Goal: Information Seeking & Learning: Learn about a topic

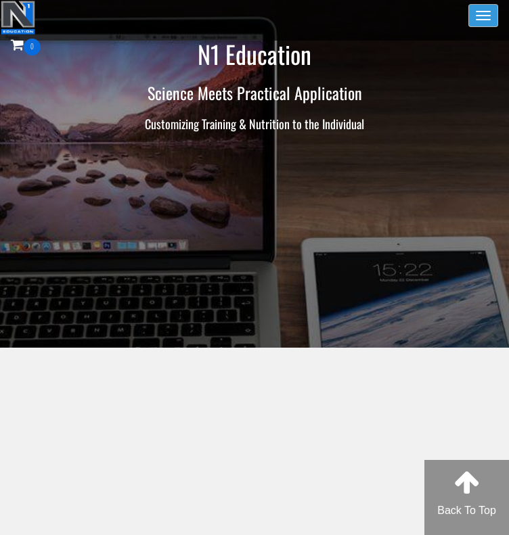
click at [489, 20] on button "Toggle navigation" at bounding box center [483, 15] width 30 height 23
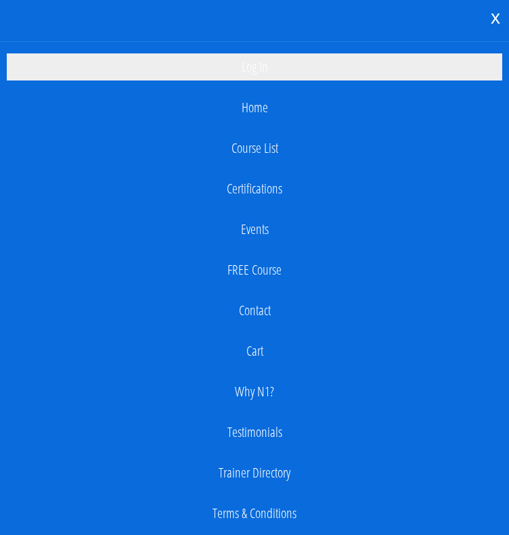
click at [264, 66] on link "Log In" at bounding box center [254, 66] width 495 height 27
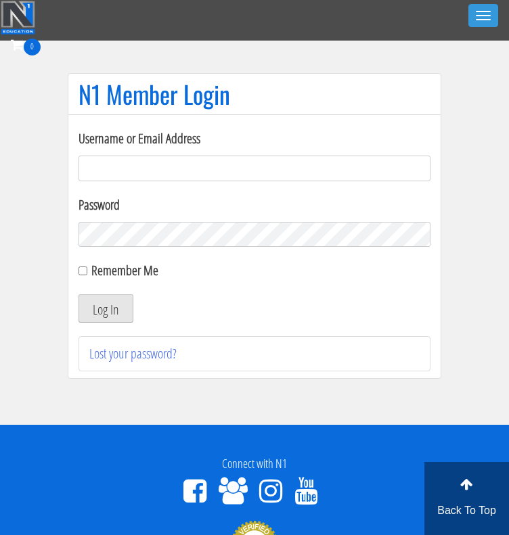
type input "[EMAIL_ADDRESS][DOMAIN_NAME]"
click at [92, 314] on button "Log In" at bounding box center [105, 308] width 55 height 28
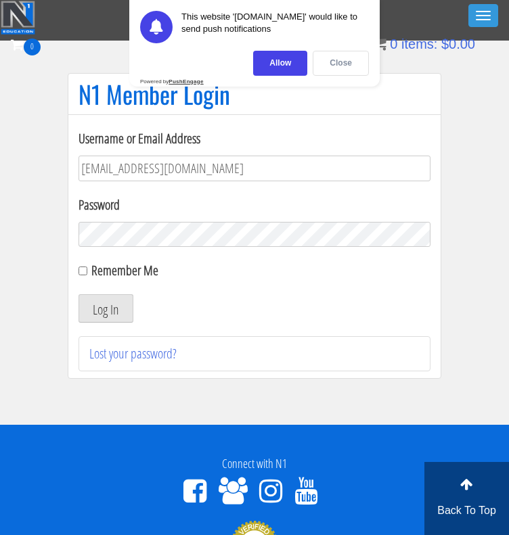
click at [342, 53] on div "Close" at bounding box center [340, 63] width 56 height 25
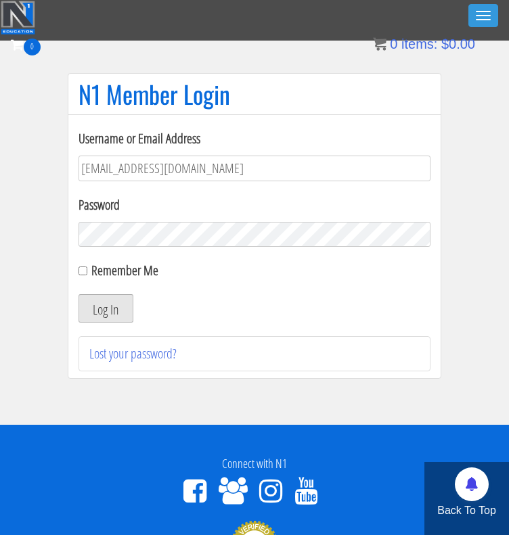
click at [116, 313] on button "Log In" at bounding box center [105, 308] width 55 height 28
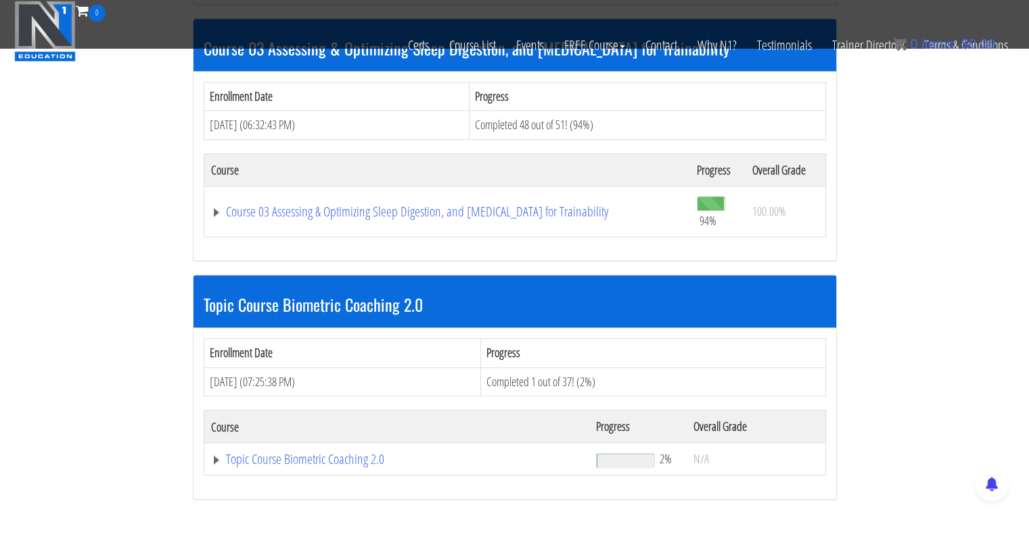
scroll to position [473, 0]
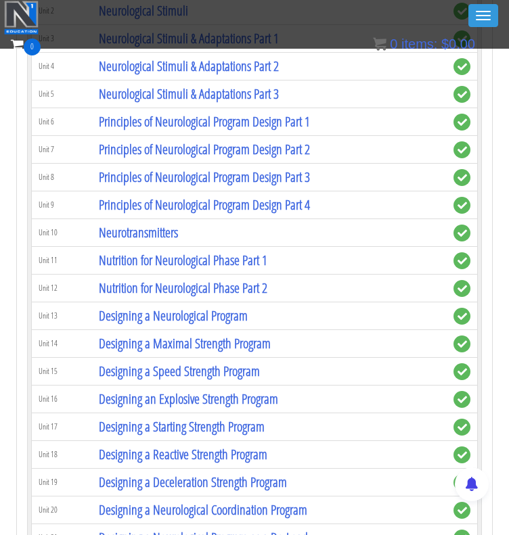
scroll to position [2672, 0]
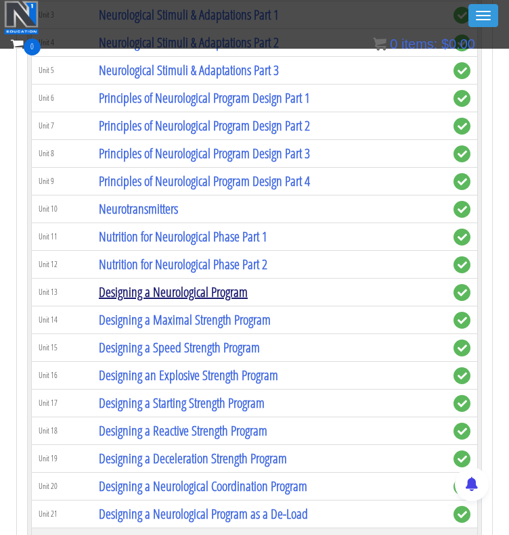
click at [216, 283] on link "Designing a Neurological Program" at bounding box center [173, 292] width 149 height 18
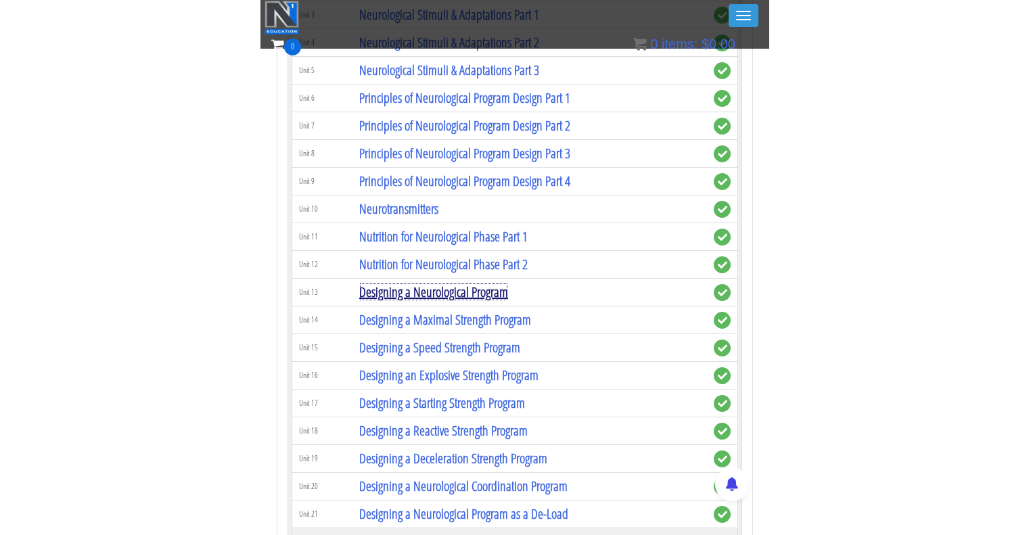
scroll to position [2779, 0]
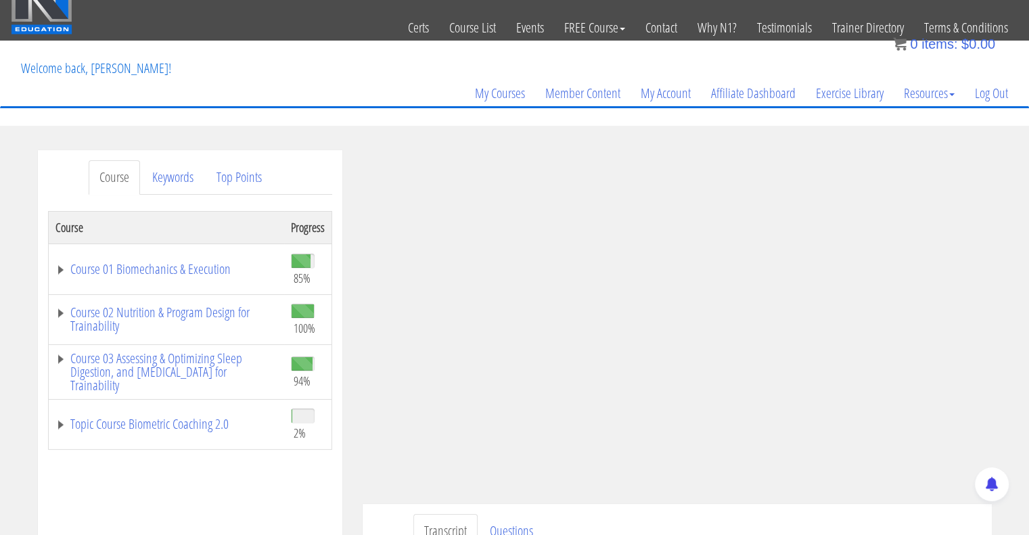
scroll to position [230, 0]
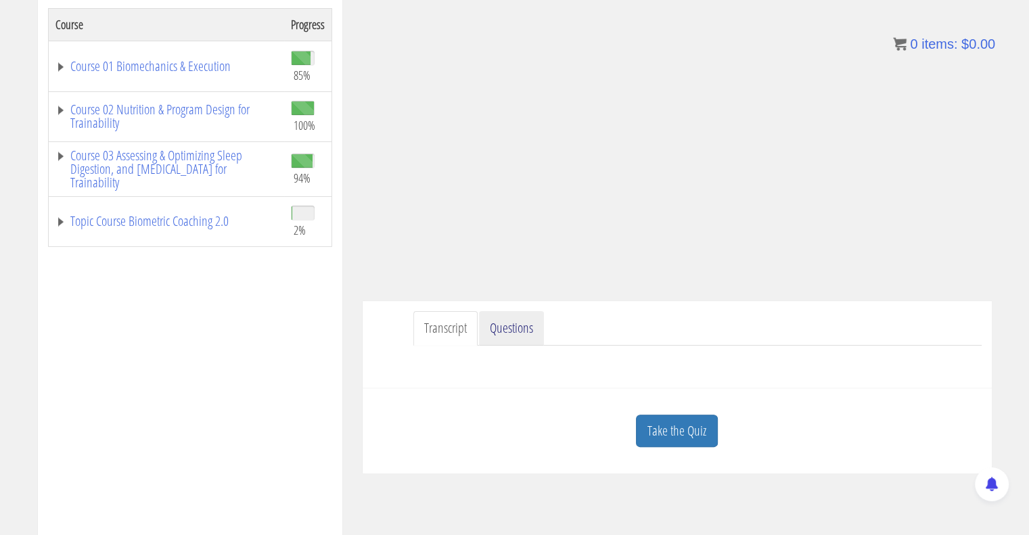
click at [504, 324] on link "Questions" at bounding box center [511, 328] width 65 height 34
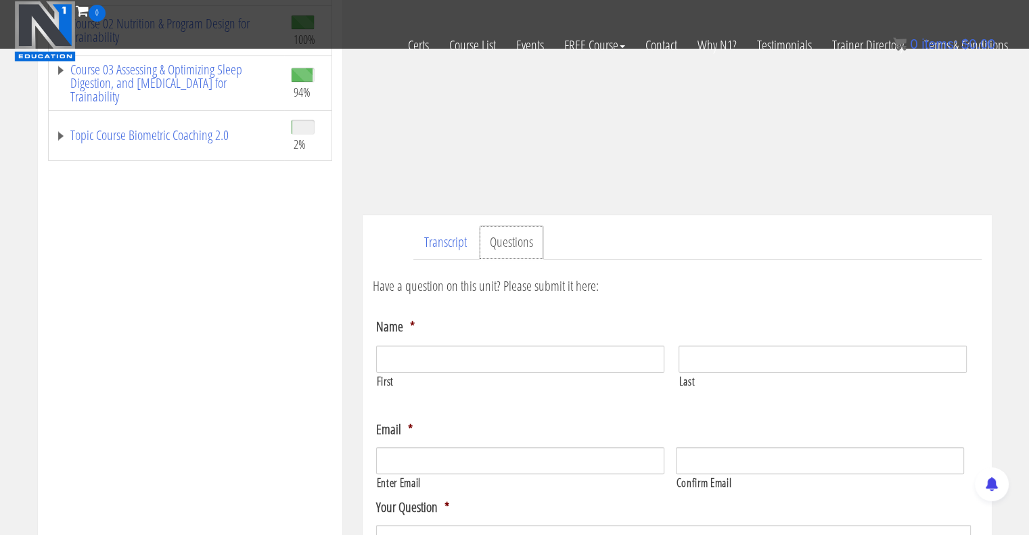
scroll to position [241, 0]
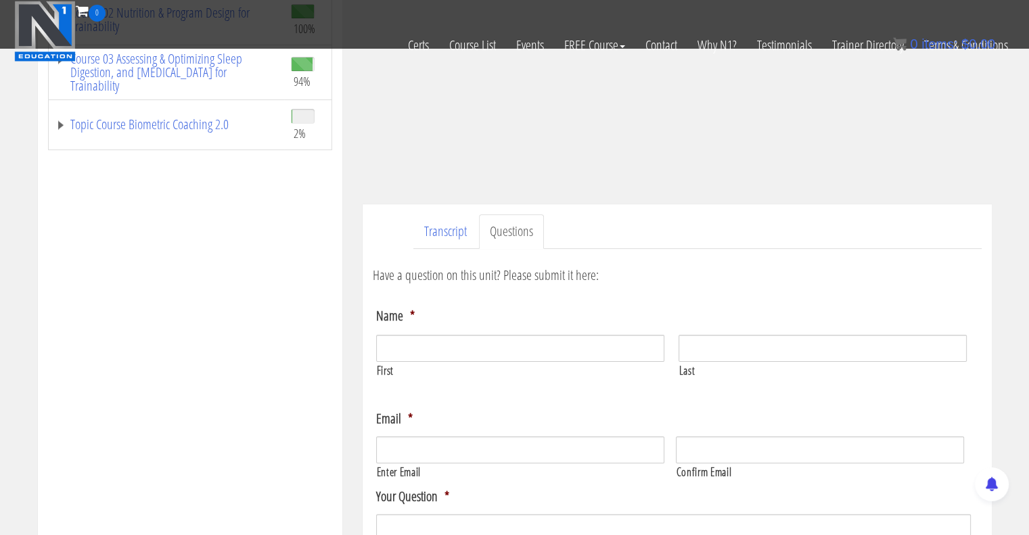
click at [450, 298] on div "Have a question on this unit? Please submit it here: Name * First Last Email * …" at bounding box center [677, 473] width 609 height 417
click at [444, 224] on link "Transcript" at bounding box center [445, 231] width 64 height 34
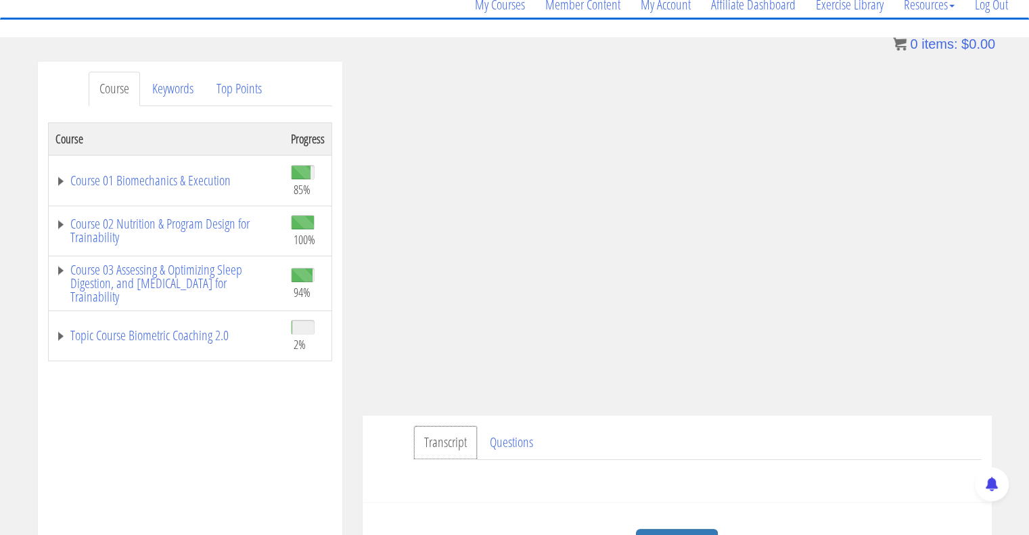
scroll to position [125, 0]
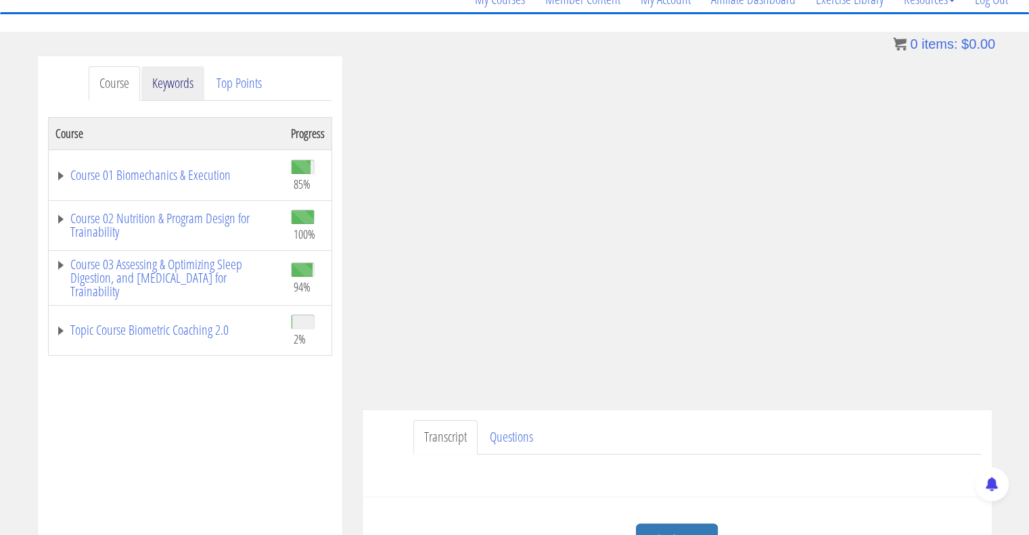
click at [164, 87] on link "Keywords" at bounding box center [172, 83] width 63 height 34
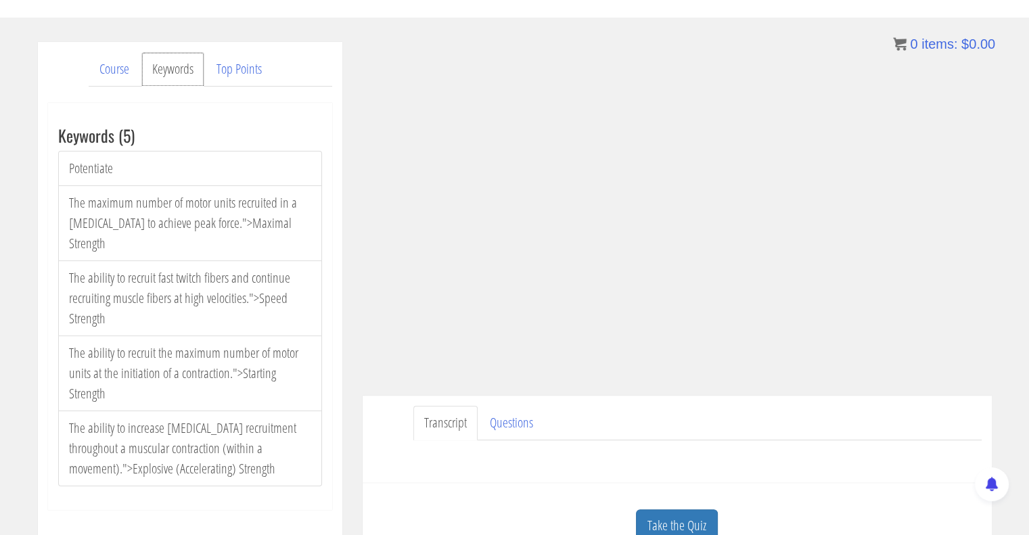
scroll to position [140, 0]
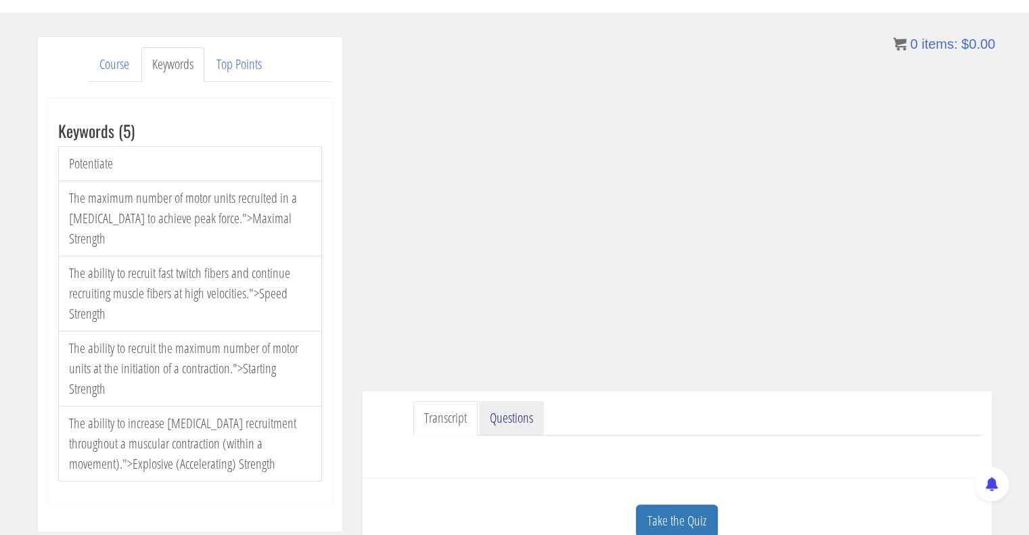
click at [507, 407] on link "Questions" at bounding box center [511, 418] width 65 height 34
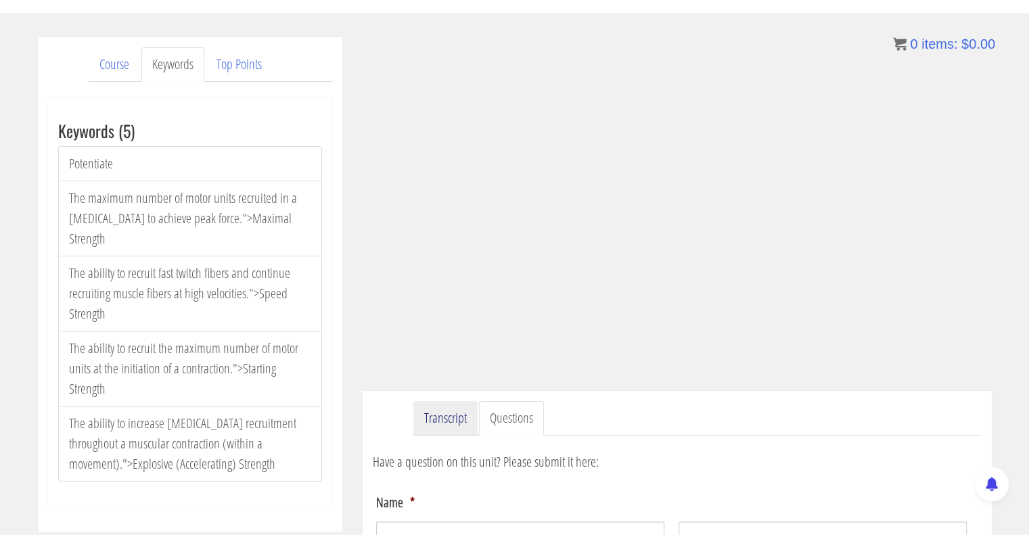
click at [452, 408] on link "Transcript" at bounding box center [445, 418] width 64 height 34
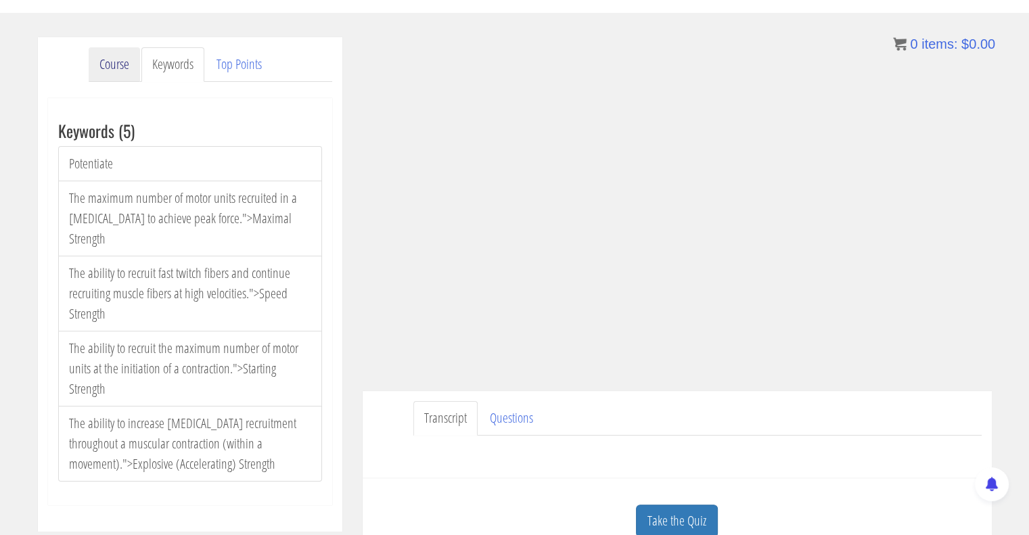
click at [108, 64] on link "Course" at bounding box center [114, 64] width 51 height 34
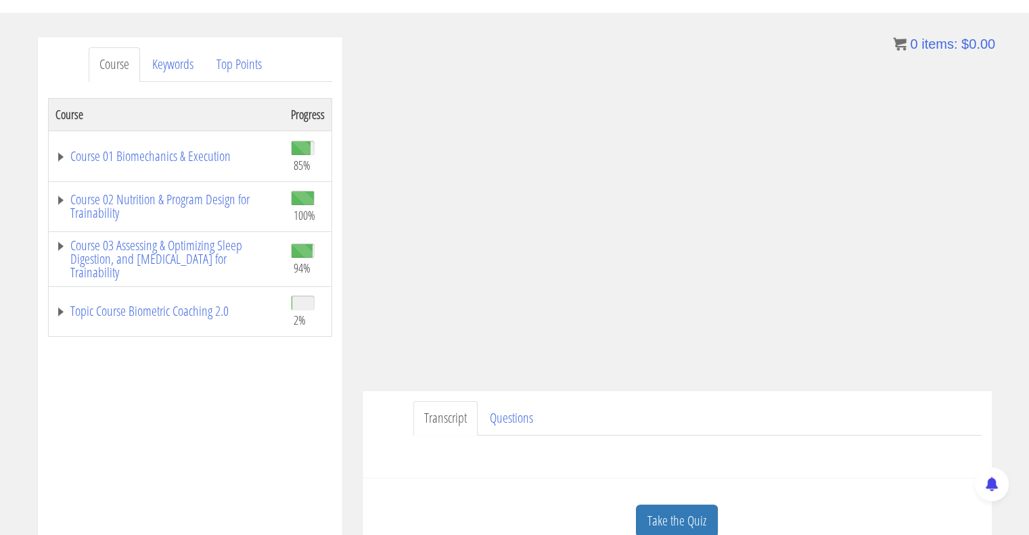
scroll to position [343, 0]
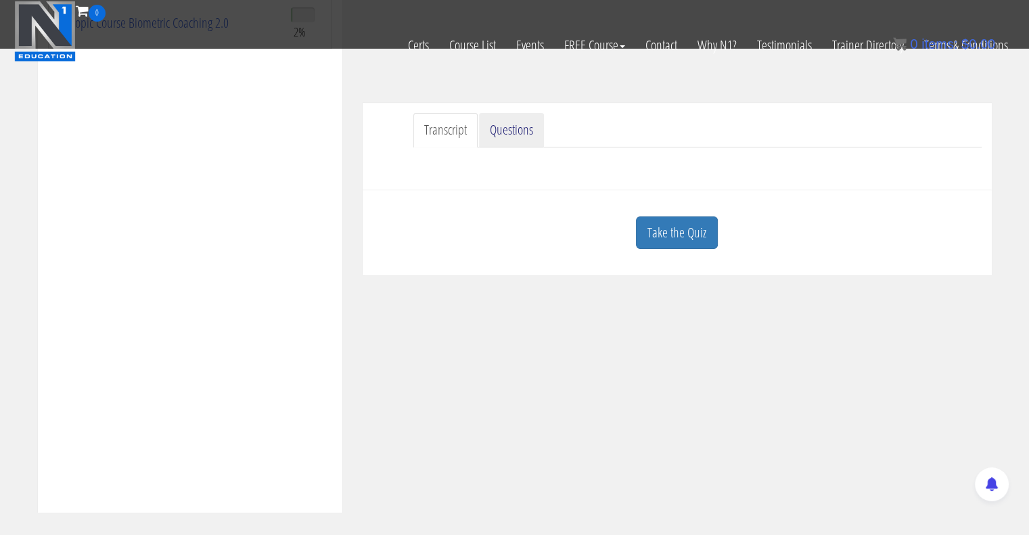
click at [496, 137] on link "Questions" at bounding box center [511, 130] width 65 height 34
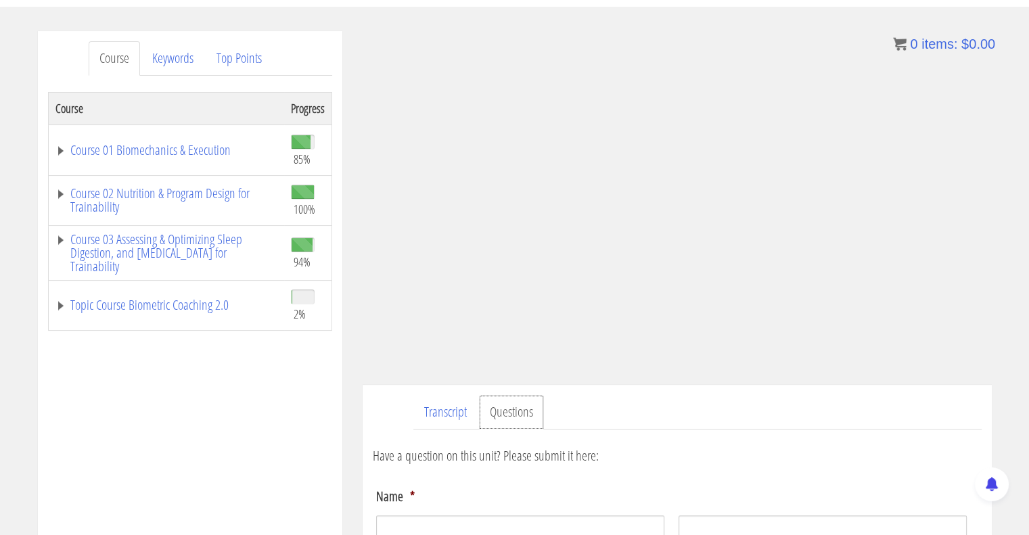
scroll to position [159, 0]
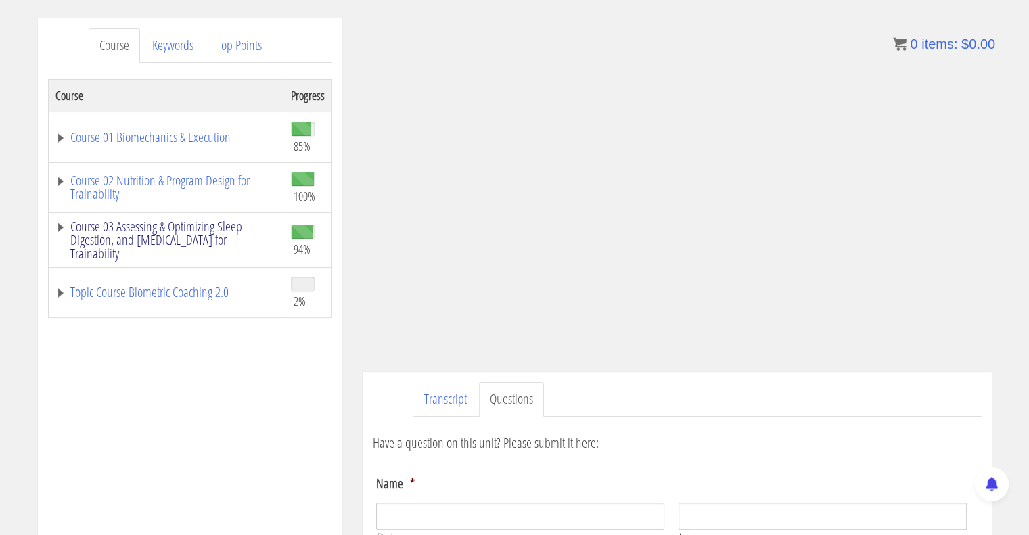
click at [151, 233] on link "Course 03 Assessing & Optimizing Sleep Digestion, and [MEDICAL_DATA] for Traina…" at bounding box center [166, 240] width 222 height 41
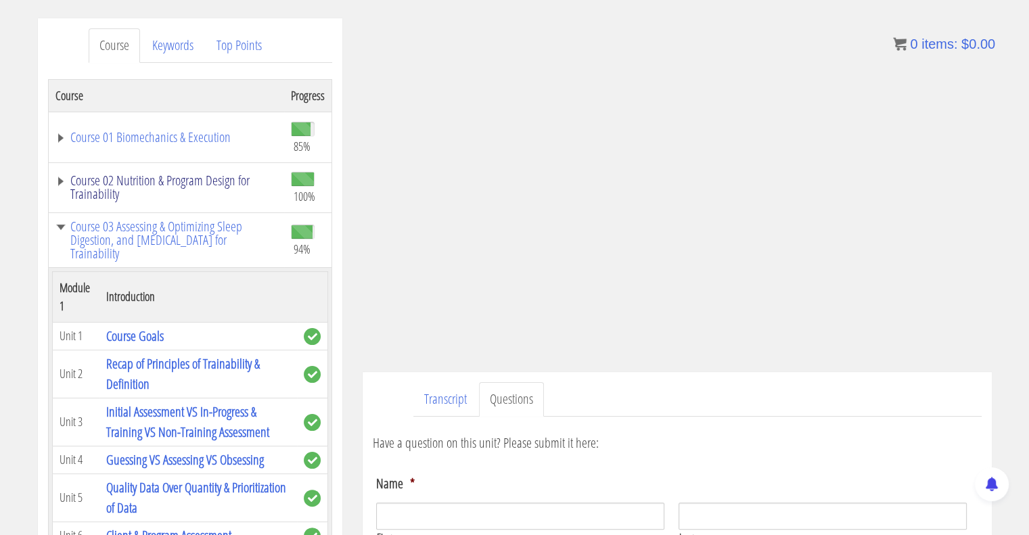
click at [202, 186] on link "Course 02 Nutrition & Program Design for Trainability" at bounding box center [166, 187] width 222 height 27
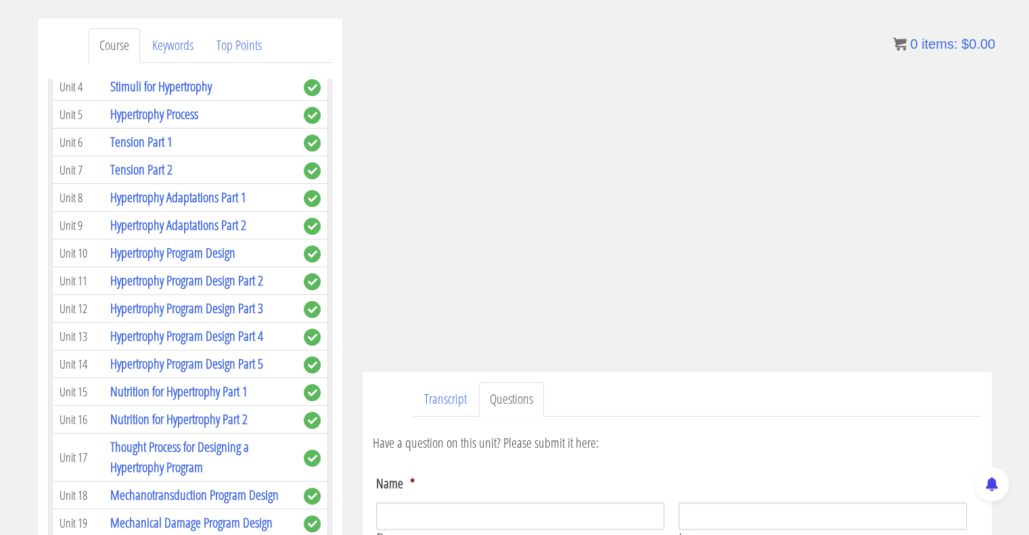
scroll to position [2096, 0]
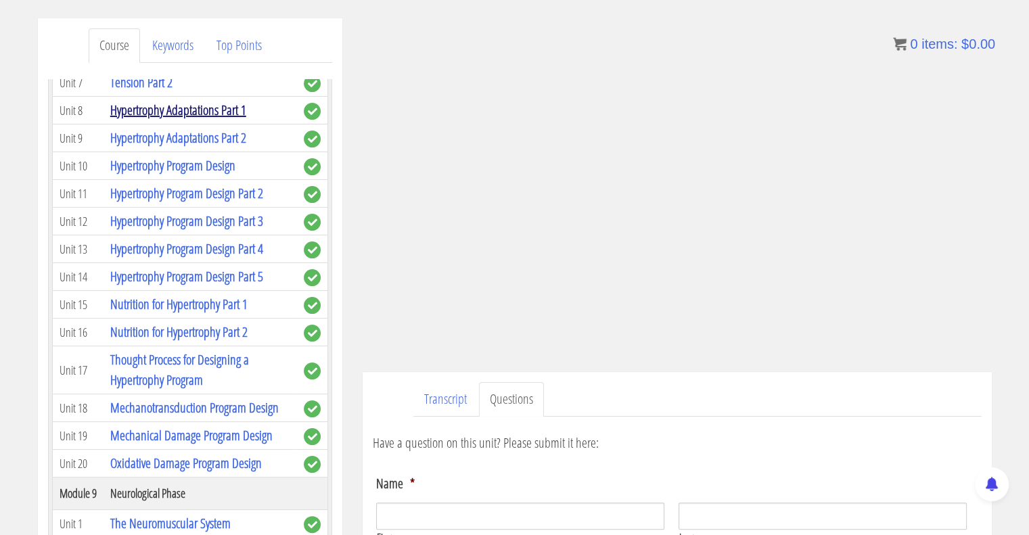
click at [216, 119] on link "Hypertrophy Adaptations Part 1" at bounding box center [178, 110] width 136 height 18
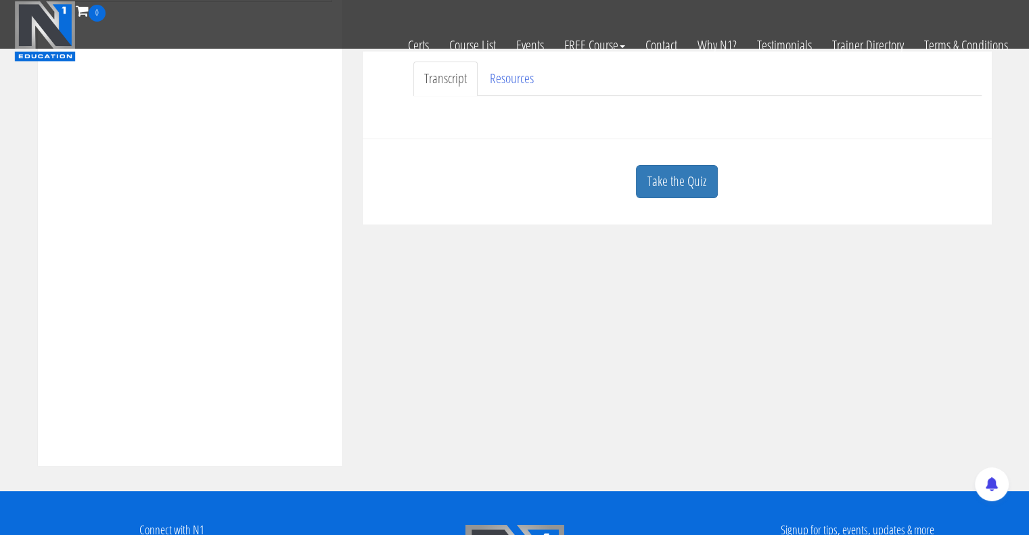
scroll to position [338, 0]
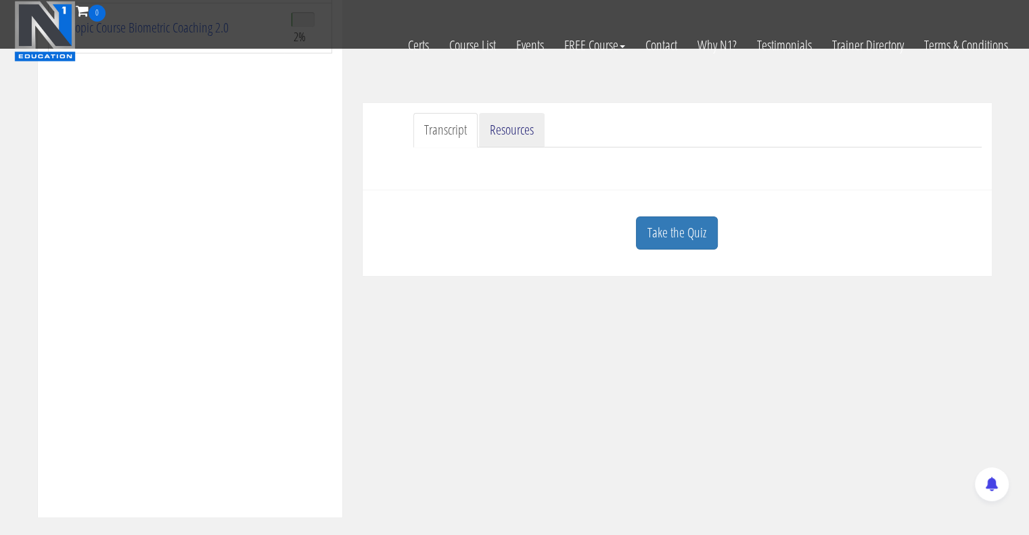
click at [500, 136] on link "Resources" at bounding box center [512, 130] width 66 height 34
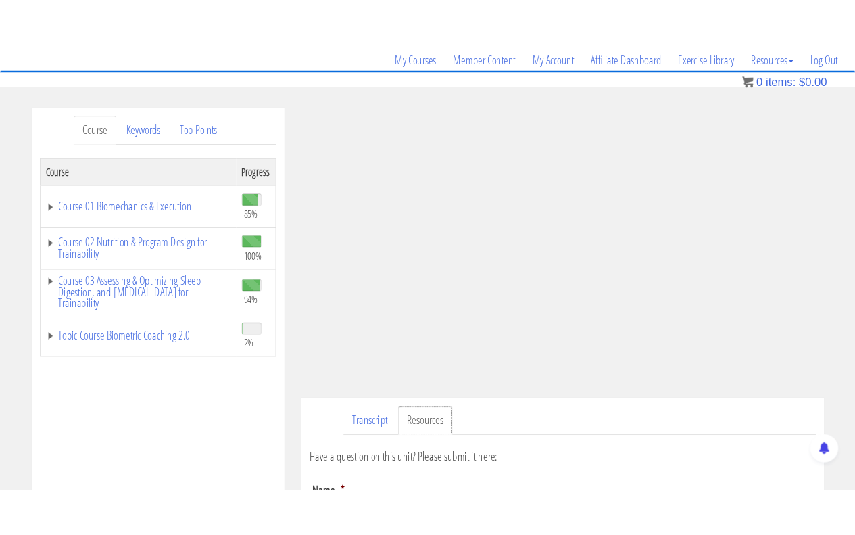
scroll to position [72, 0]
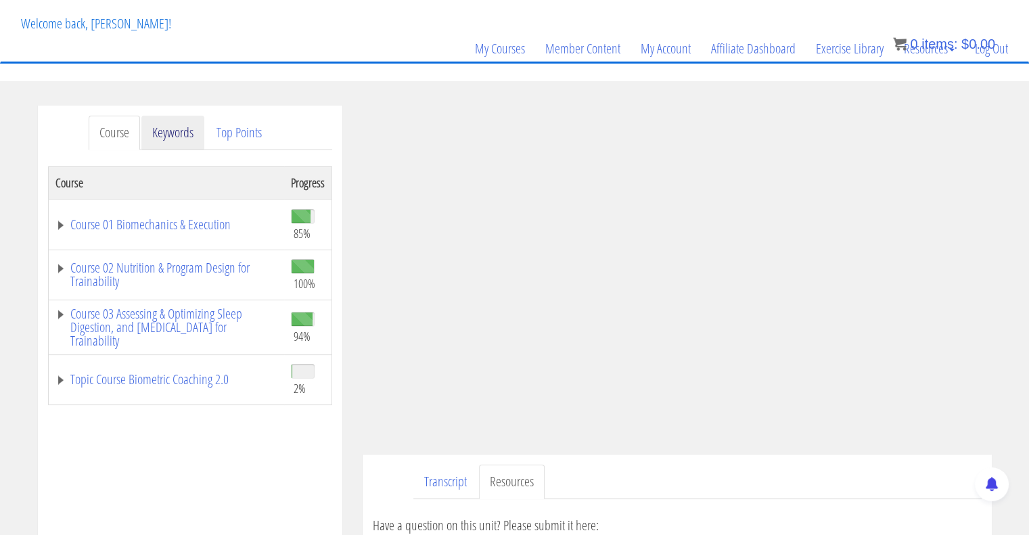
click at [165, 130] on link "Keywords" at bounding box center [172, 133] width 63 height 34
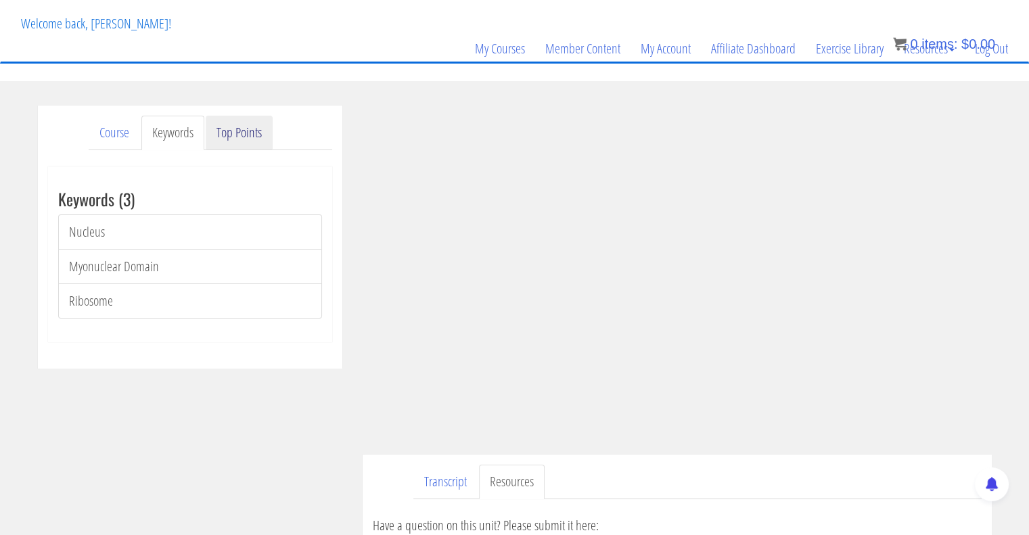
click at [220, 130] on link "Top Points" at bounding box center [239, 133] width 67 height 34
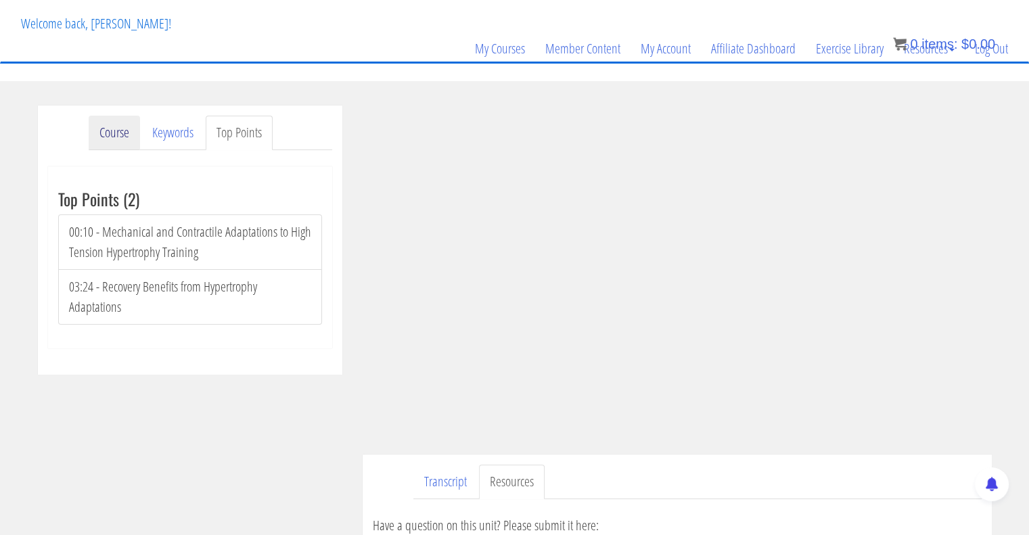
click at [108, 131] on link "Course" at bounding box center [114, 133] width 51 height 34
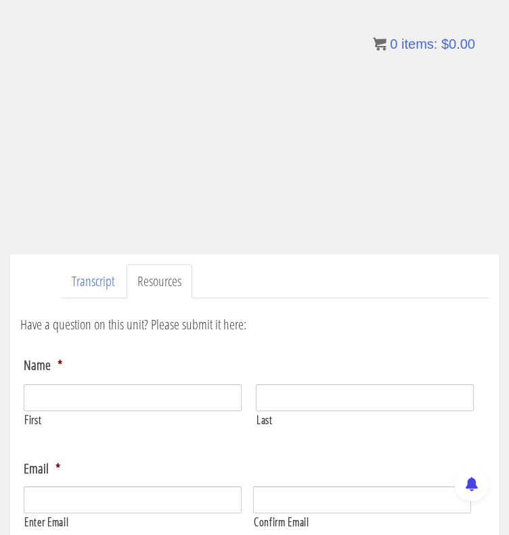
scroll to position [109, 0]
